Goal: Task Accomplishment & Management: Manage account settings

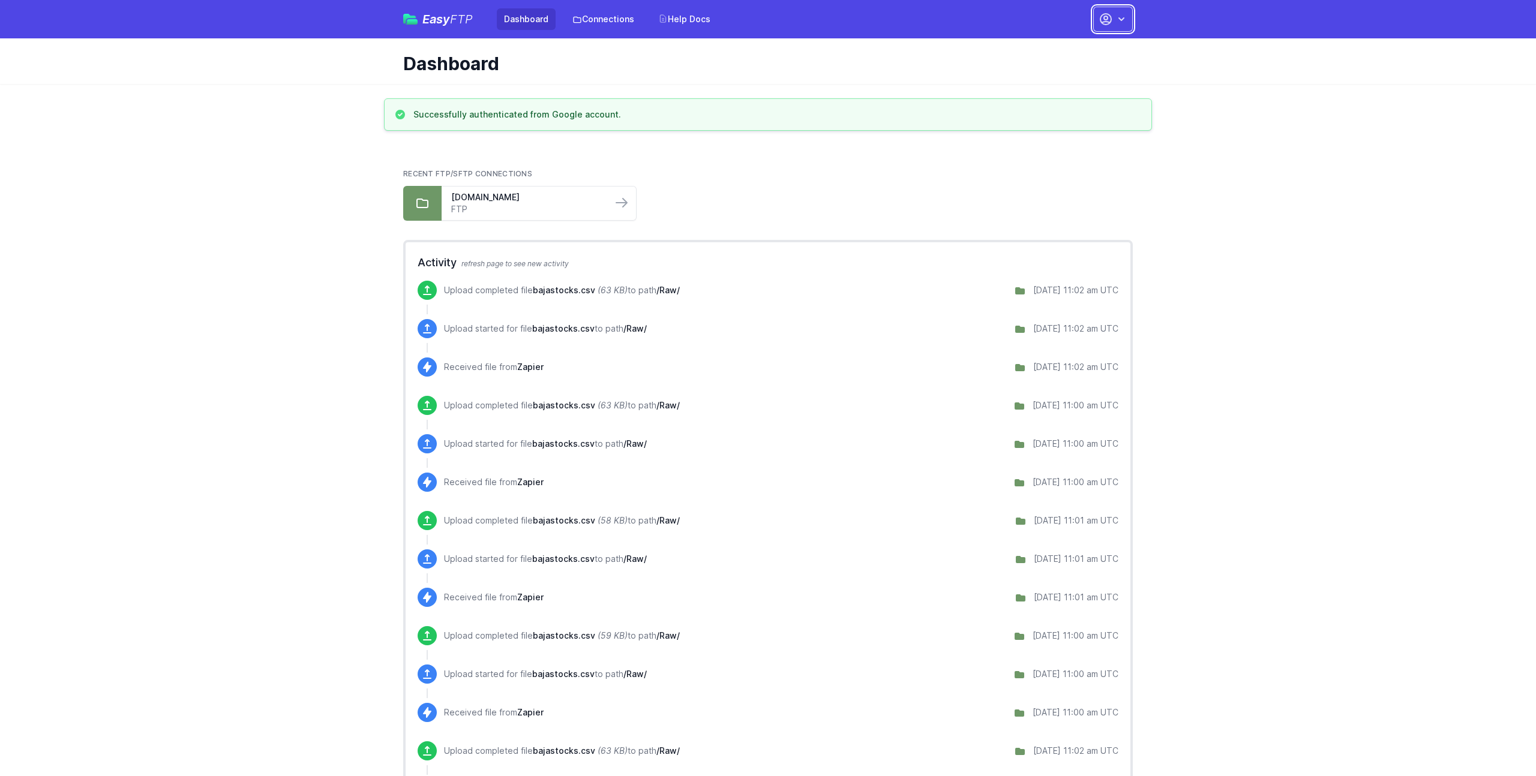
click at [1113, 25] on button "button" at bounding box center [1113, 19] width 40 height 25
click at [1072, 51] on link "Account Settings" at bounding box center [1074, 50] width 115 height 22
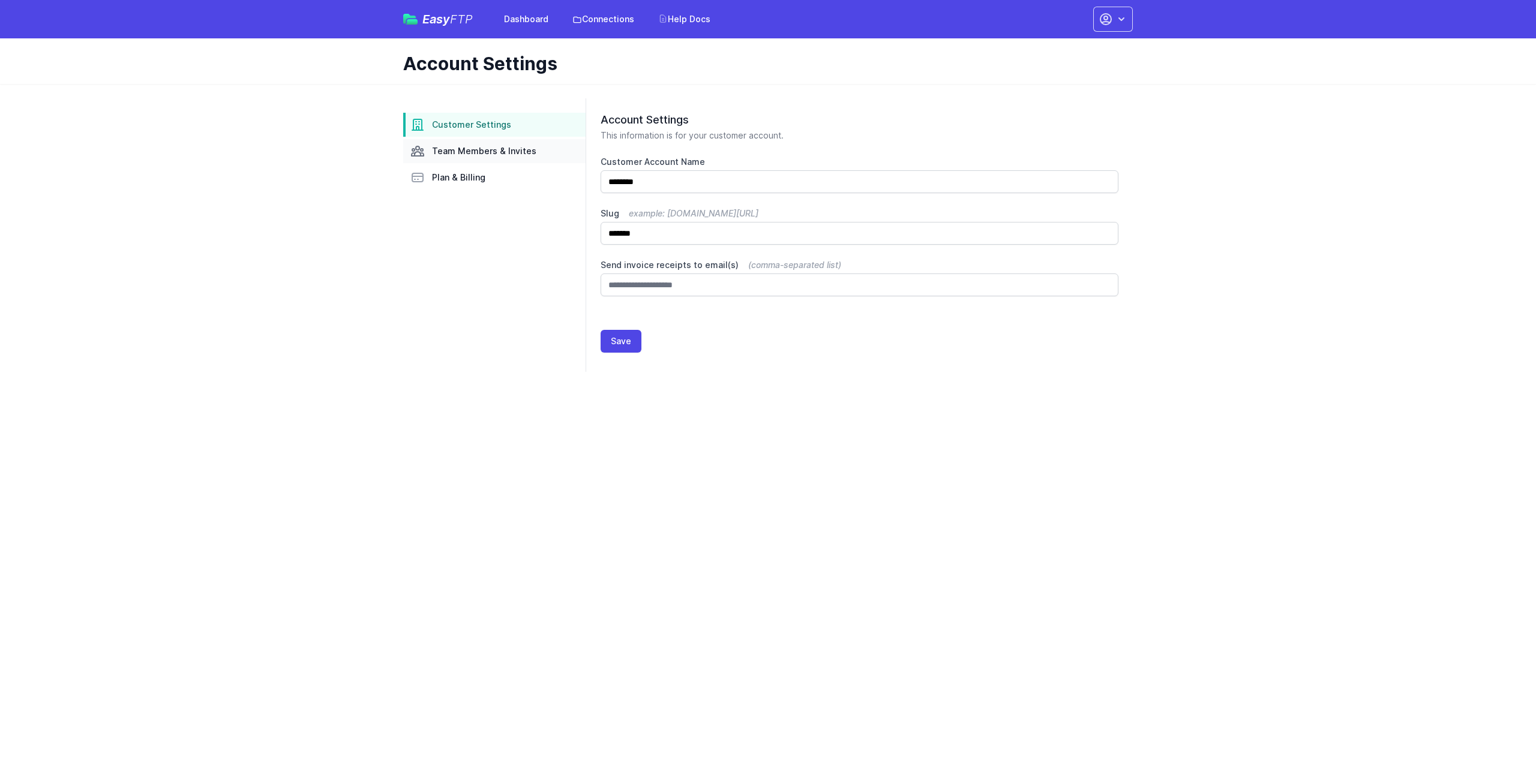
click at [479, 149] on span "Team Members & Invites" at bounding box center [484, 151] width 104 height 12
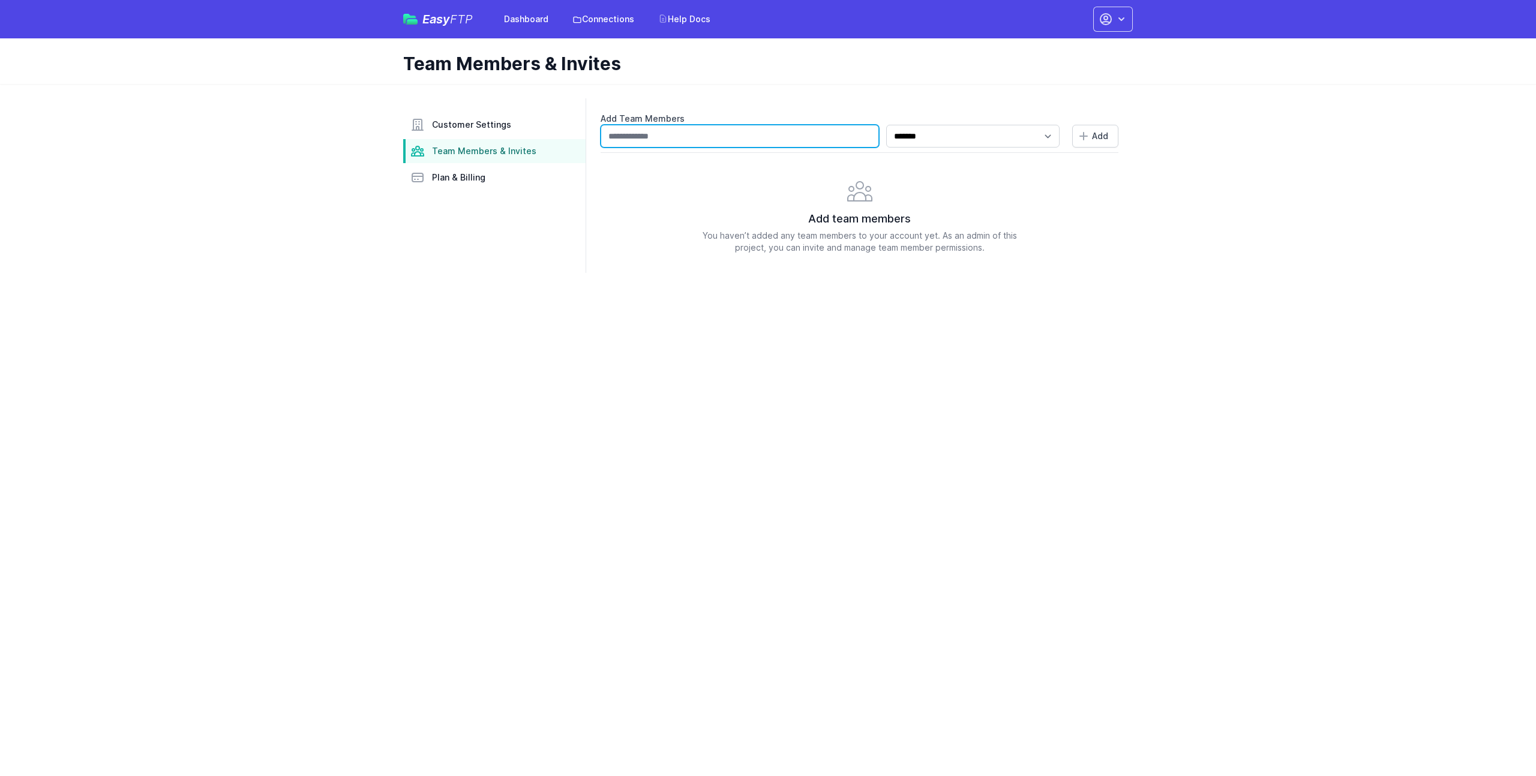
click at [671, 142] on input "text" at bounding box center [739, 136] width 278 height 23
type input "**********"
click at [1096, 131] on span "Add" at bounding box center [1100, 136] width 16 height 12
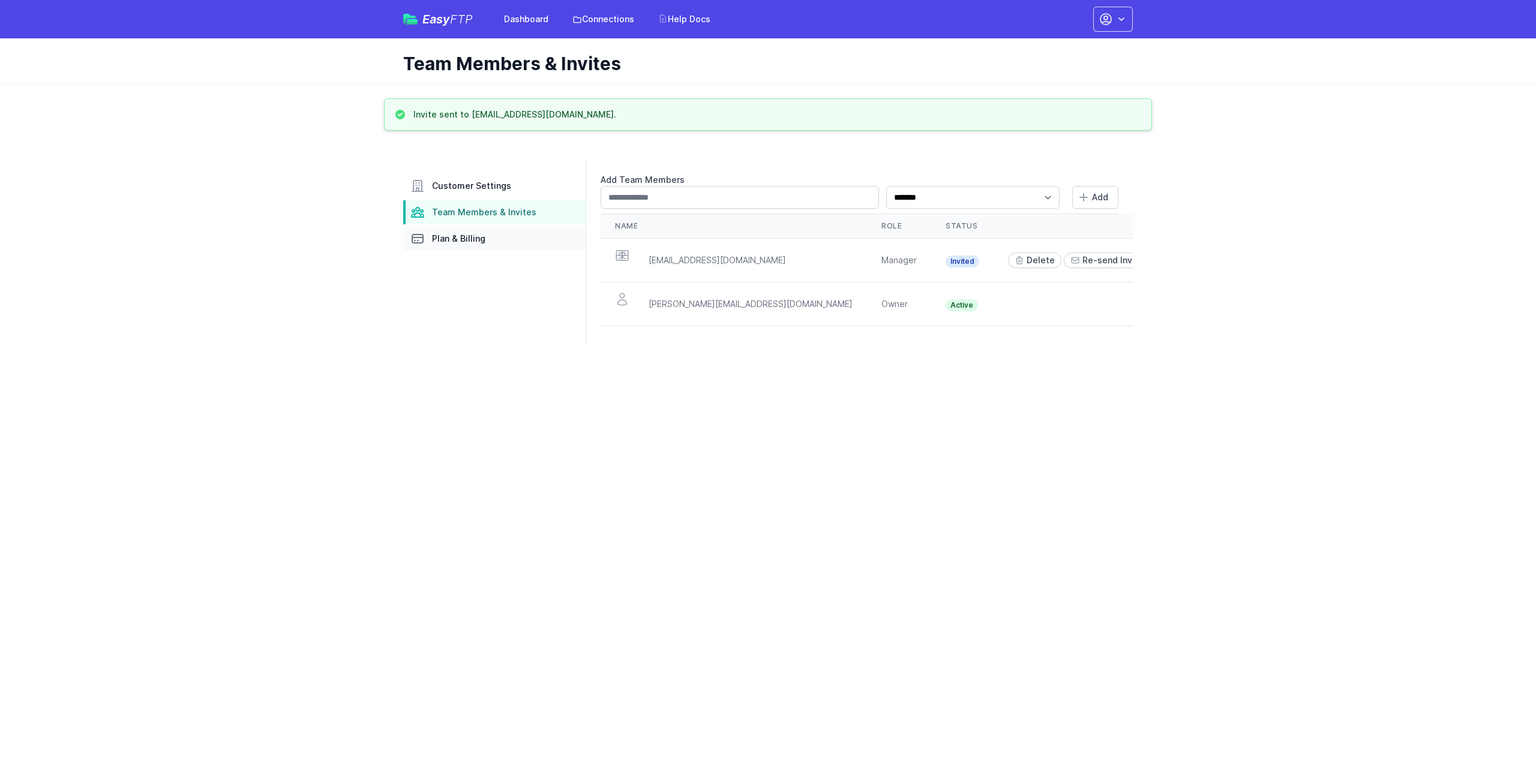
click at [467, 239] on span "Plan & Billing" at bounding box center [458, 239] width 53 height 12
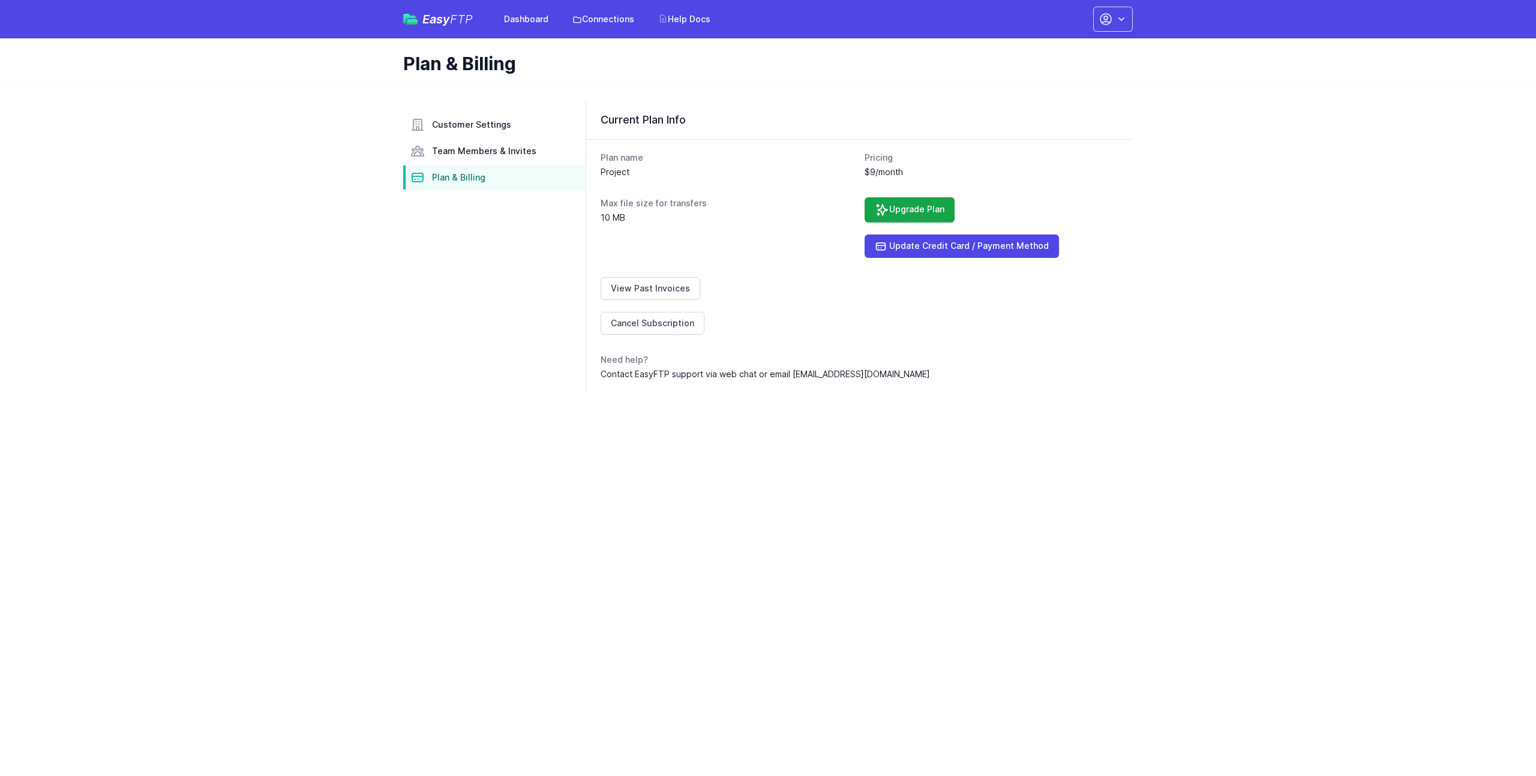
click at [384, 296] on div "Customer Settings Team Members & Invites Plan & Billing Current Plan Info Plan …" at bounding box center [768, 245] width 768 height 323
